Goal: Information Seeking & Learning: Learn about a topic

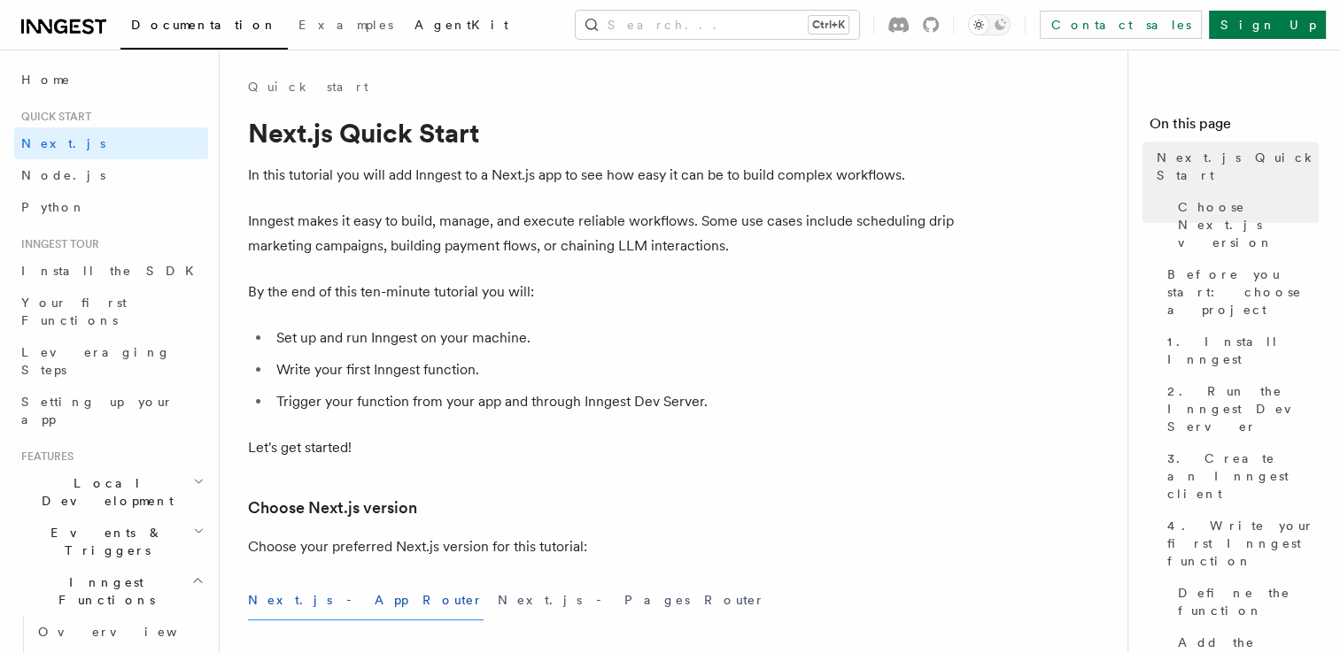
click at [404, 43] on link "AgentKit" at bounding box center [461, 26] width 115 height 43
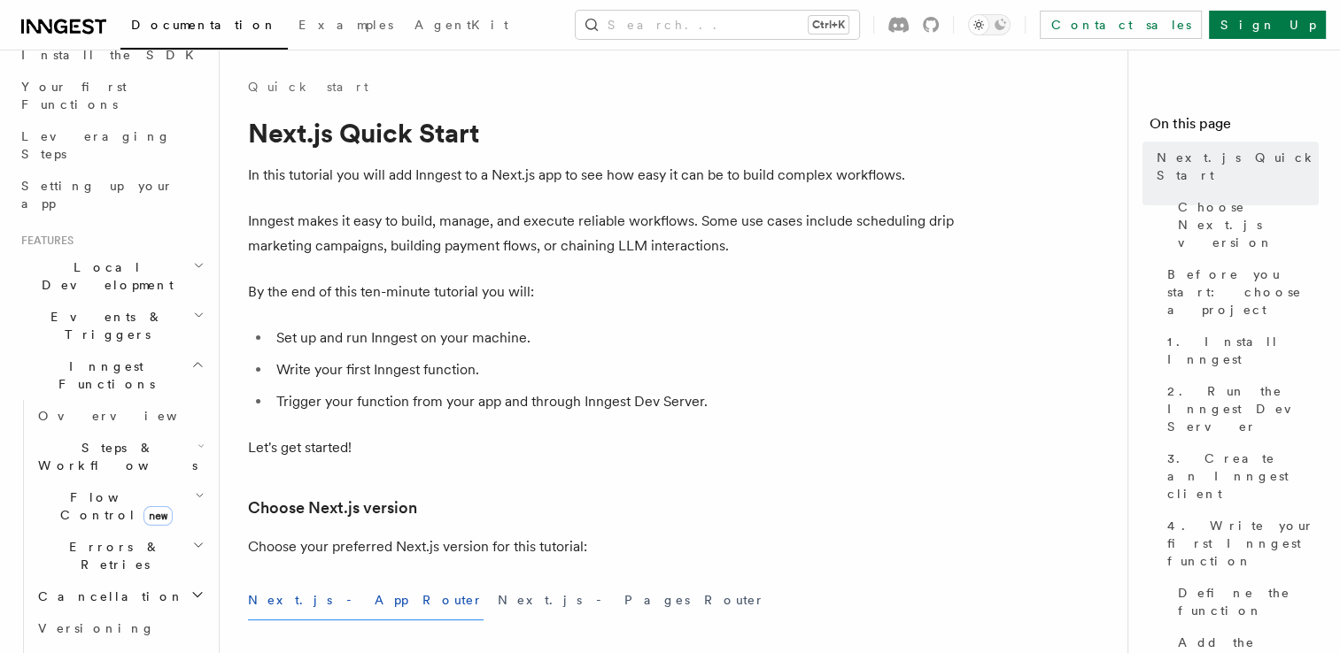
scroll to position [218, 0]
click at [197, 437] on icon "button" at bounding box center [200, 444] width 7 height 14
click at [106, 634] on span "AI Inference" at bounding box center [106, 650] width 103 height 32
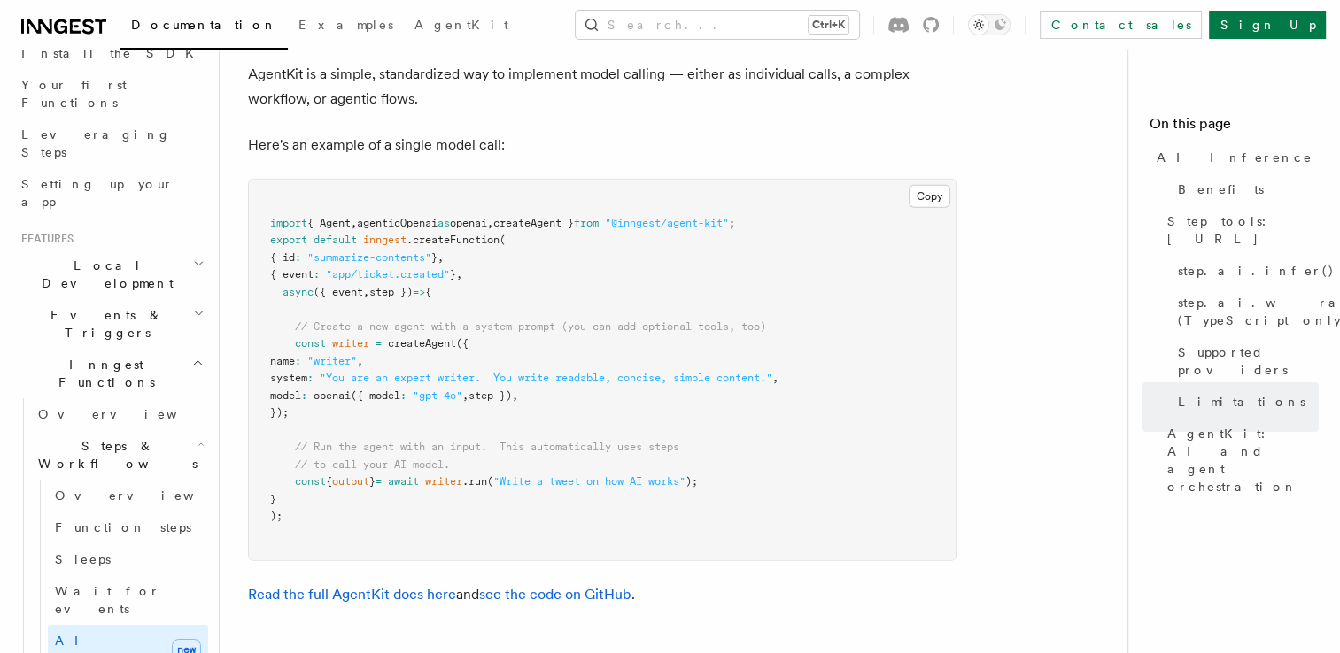
scroll to position [5281, 0]
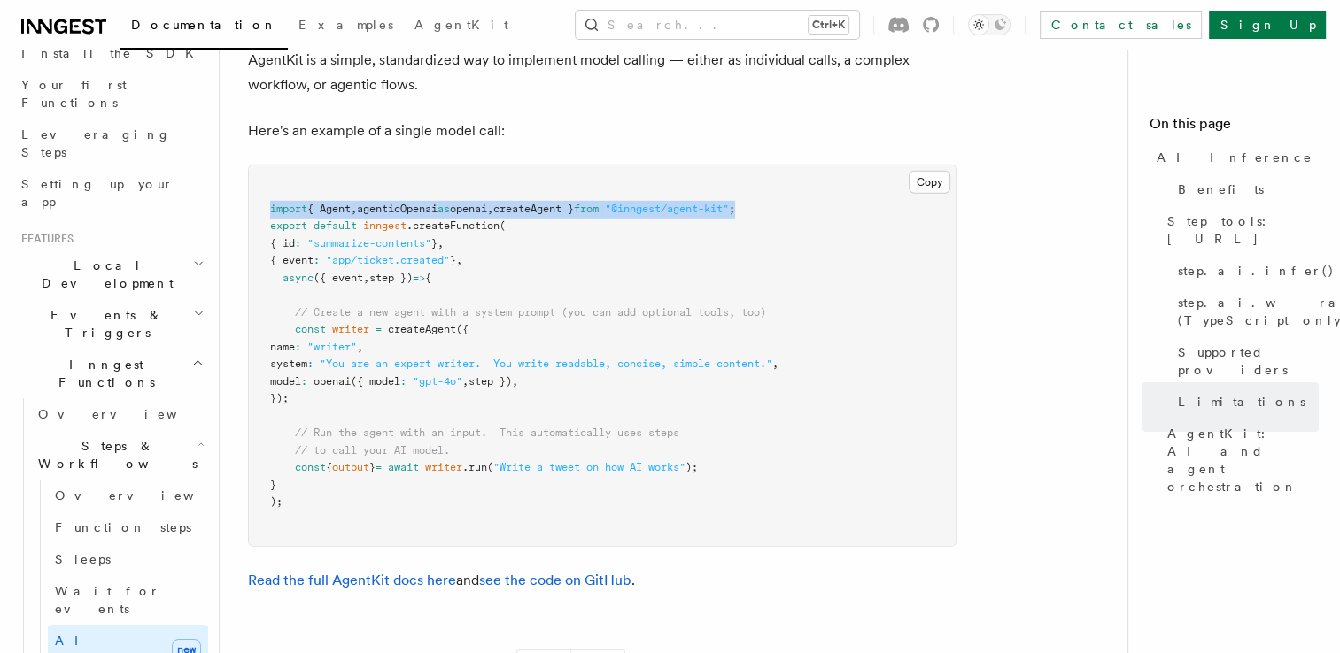
drag, startPoint x: 793, startPoint y: 135, endPoint x: 269, endPoint y: 131, distance: 524.2
click at [269, 166] on pre "import { Agent , agenticOpenai as openai , createAgent } from "@inngest/agent-k…" at bounding box center [602, 356] width 707 height 381
copy span "import { Agent , agenticOpenai as openai , createAgent } from "@inngest/agent-k…"
drag, startPoint x: 294, startPoint y: 253, endPoint x: 315, endPoint y: 318, distance: 68.0
click at [315, 318] on pre "import { Agent , agenticOpenai as openai , createAgent } from "@inngest/agent-k…" at bounding box center [602, 356] width 707 height 381
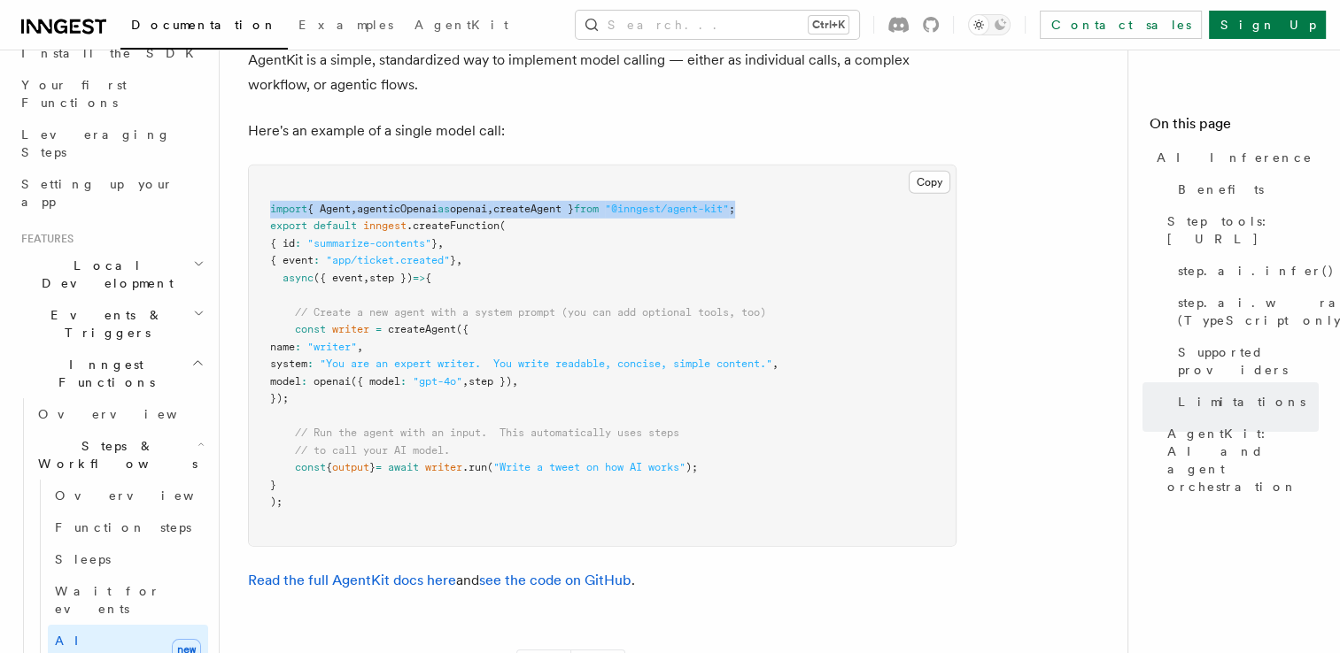
copy code "const writer = createAgent ({ name : "writer" , system : "You are an expert wri…"
